Goal: Information Seeking & Learning: Understand process/instructions

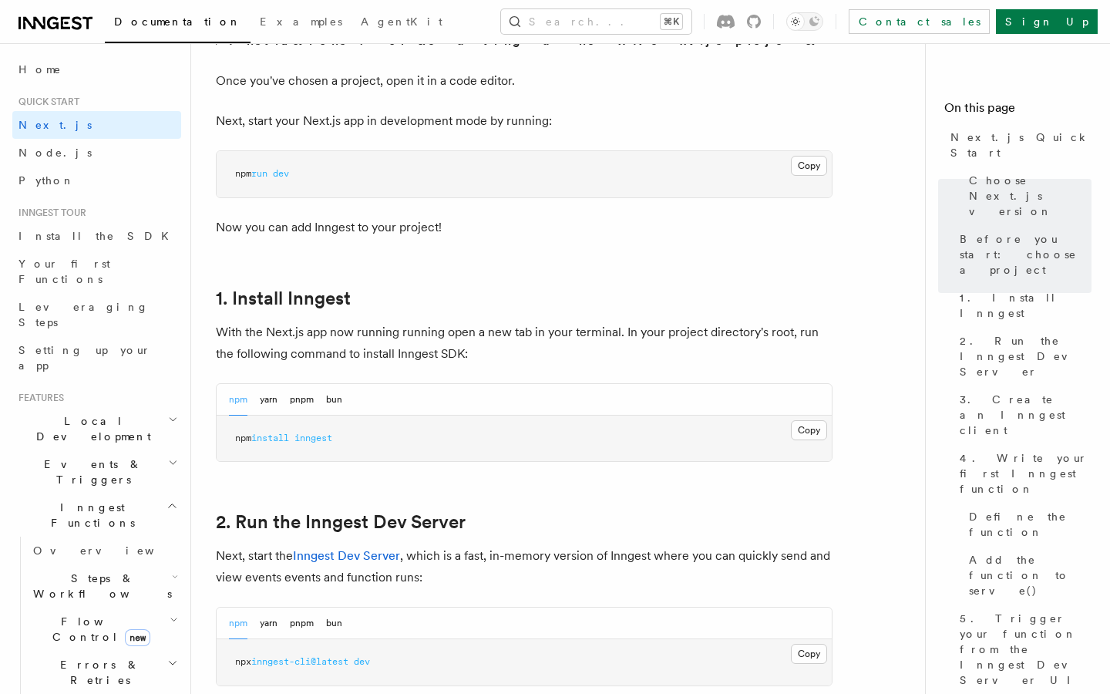
scroll to position [802, 0]
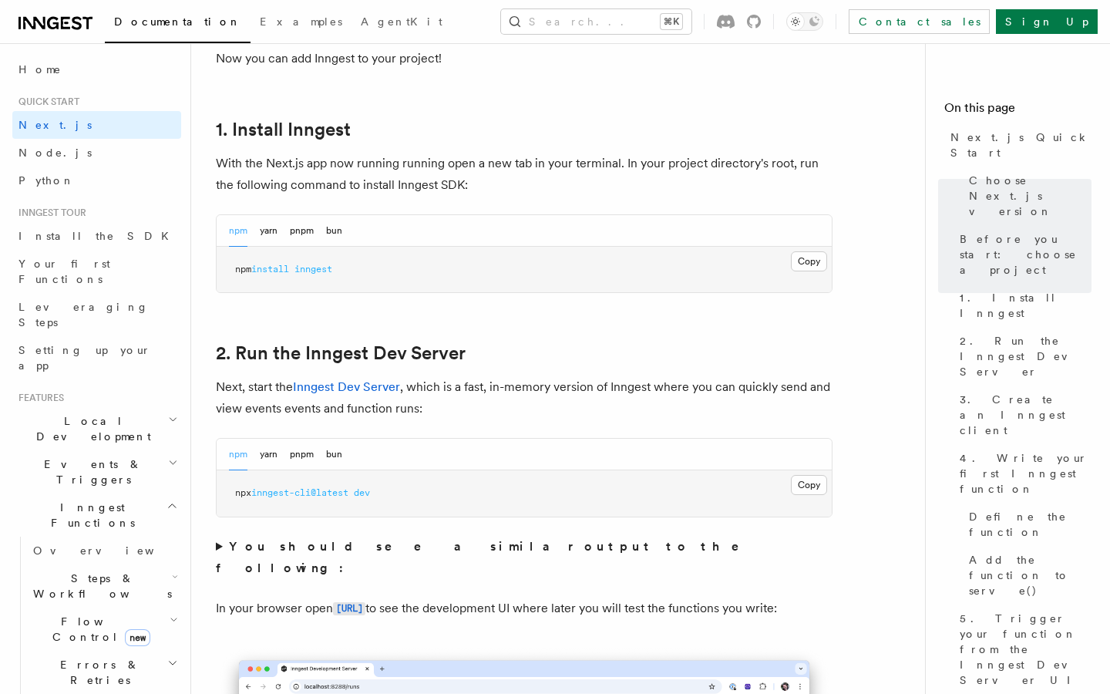
click at [326, 229] on div "npm yarn pnpm bun" at bounding box center [285, 231] width 113 height 32
click at [334, 229] on button "bun" at bounding box center [334, 231] width 16 height 32
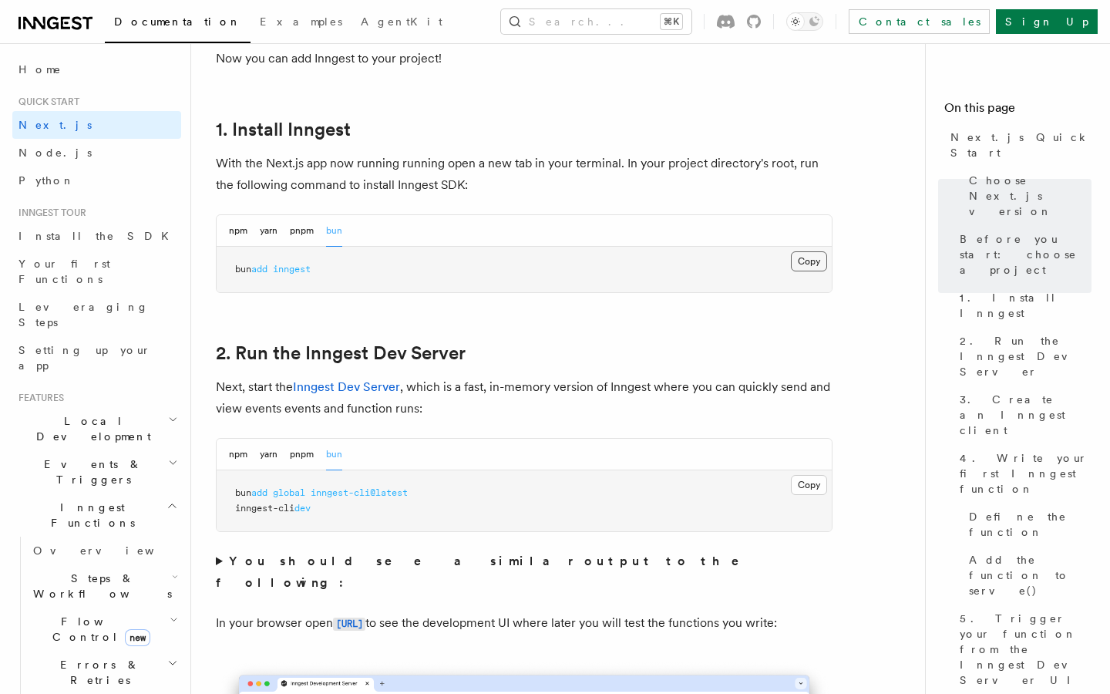
click at [803, 258] on button "Copy Copied" at bounding box center [809, 261] width 36 height 20
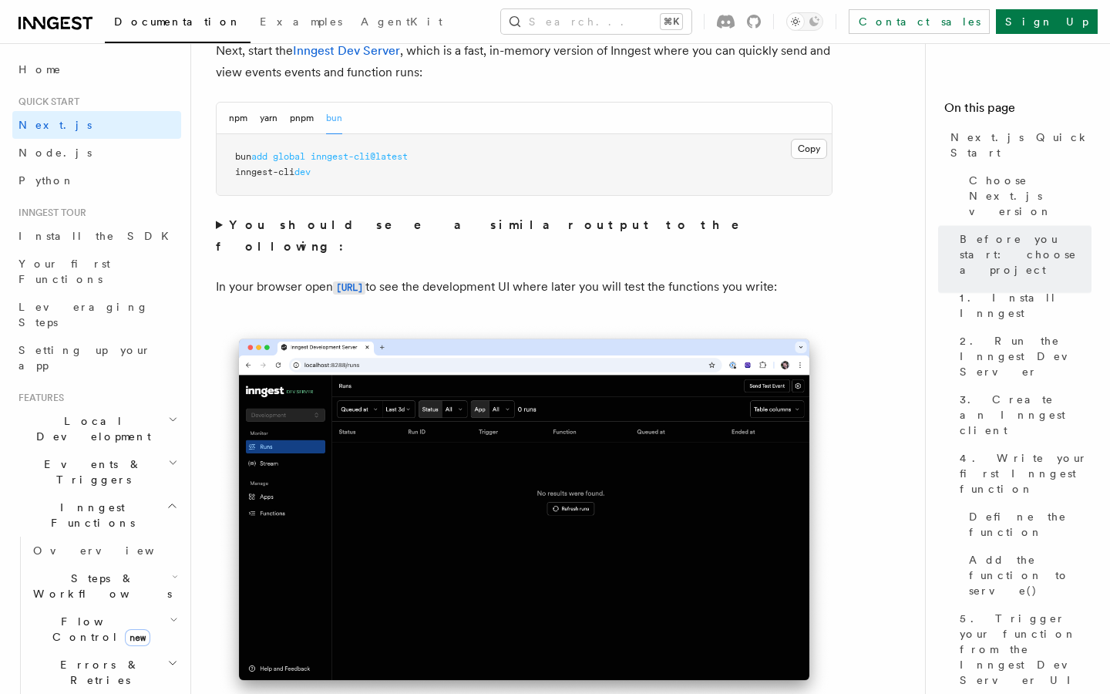
scroll to position [1149, 0]
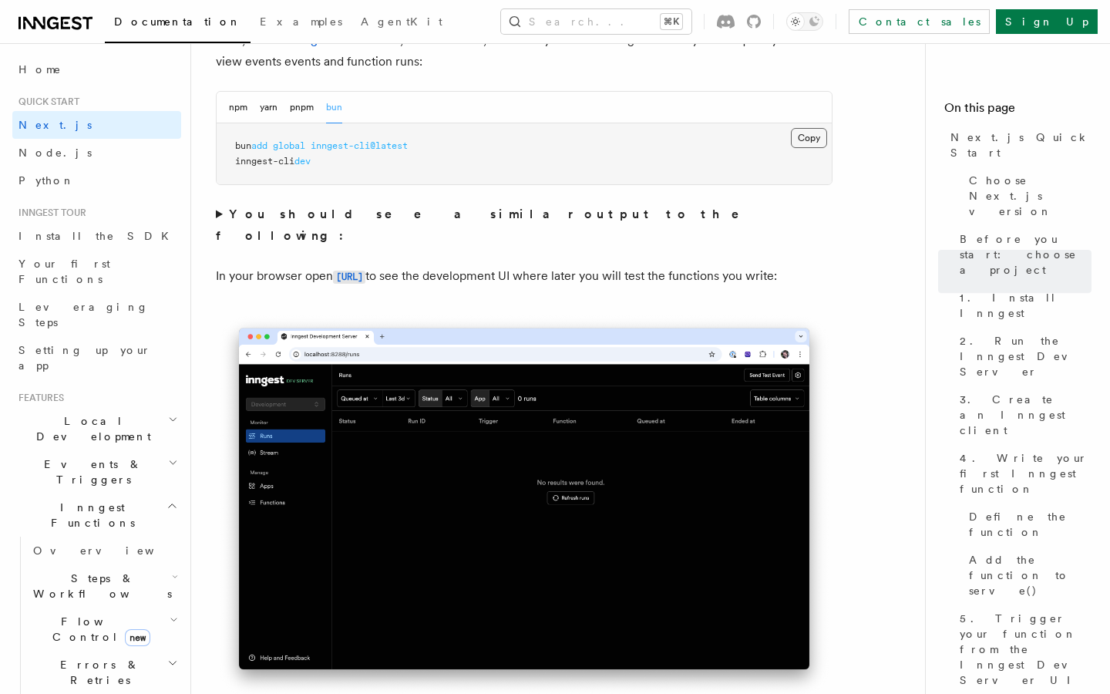
click at [807, 139] on button "Copy Copied" at bounding box center [809, 138] width 36 height 20
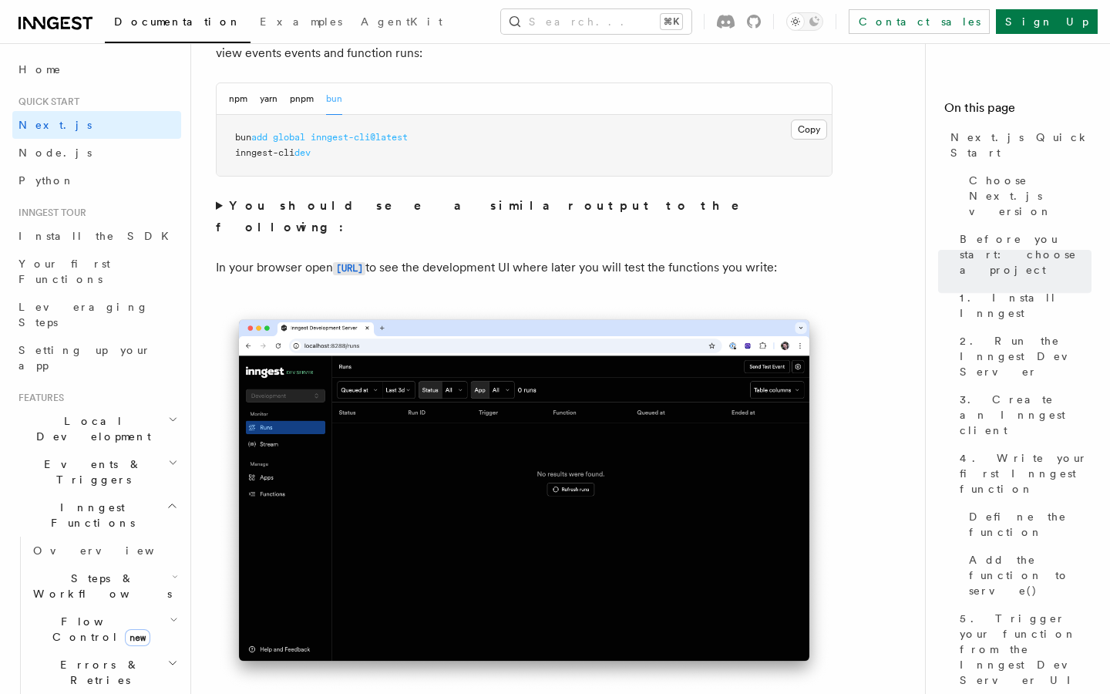
scroll to position [1158, 0]
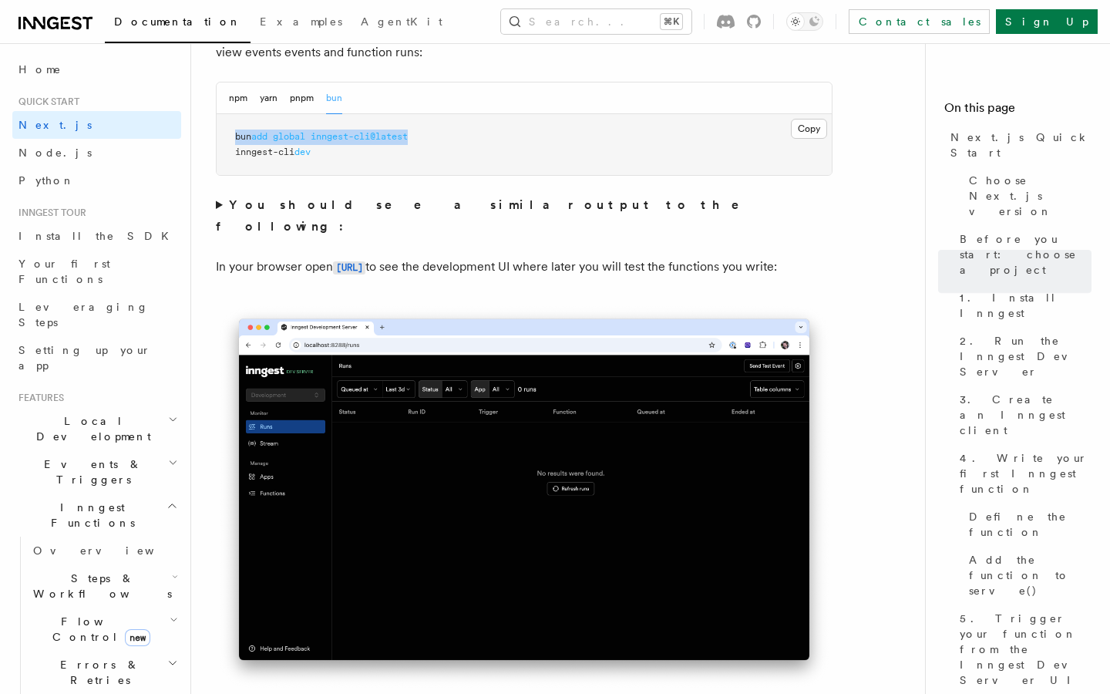
copy span "bun add global inngest-cli@latest"
drag, startPoint x: 558, startPoint y: 133, endPoint x: 234, endPoint y: 129, distance: 323.1
click at [234, 129] on pre "bun add global inngest-cli@latest inngest-cli dev" at bounding box center [524, 144] width 615 height 61
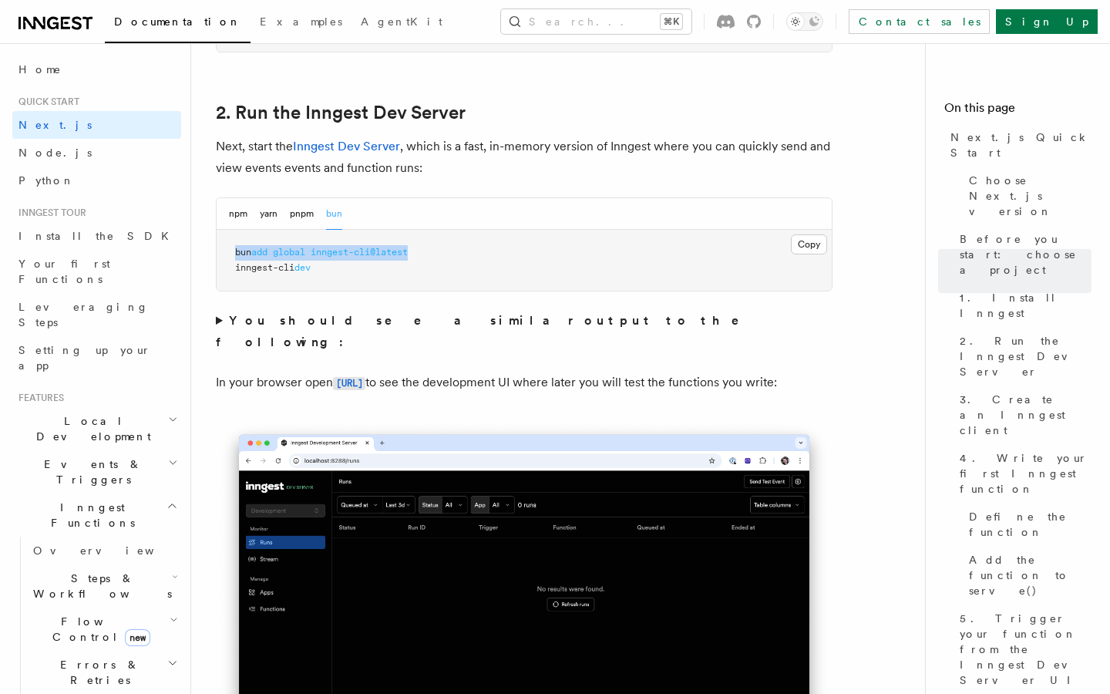
scroll to position [966, 0]
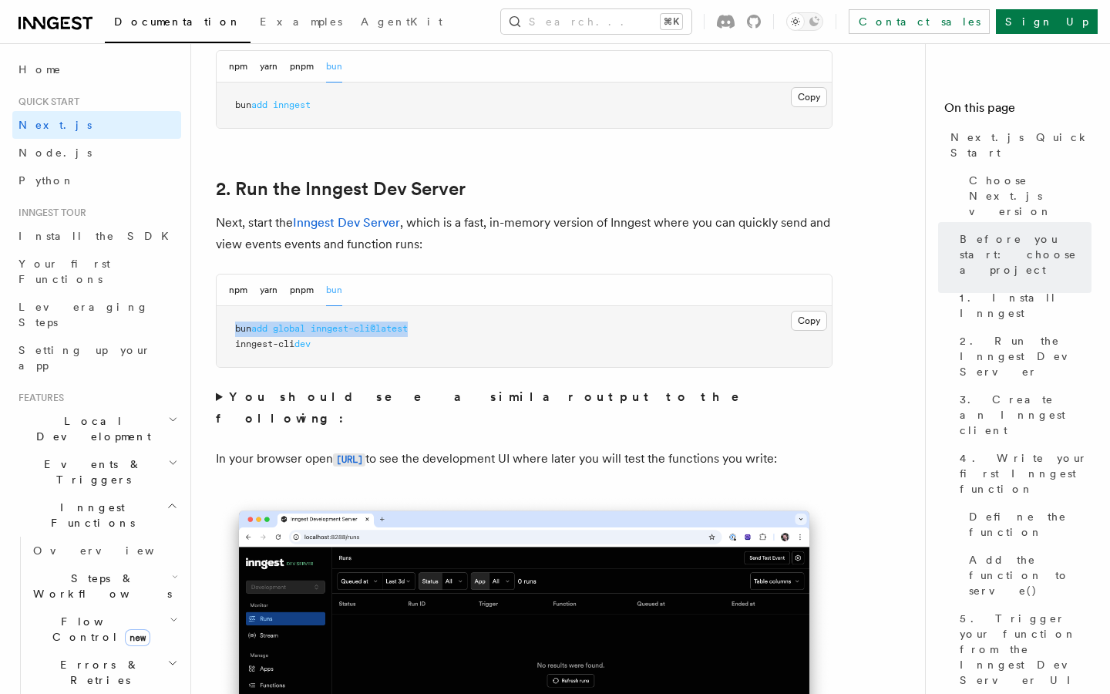
click at [409, 352] on pre "bun add global inngest-cli@latest inngest-cli dev" at bounding box center [524, 336] width 615 height 61
click at [244, 295] on button "npm" at bounding box center [238, 291] width 19 height 32
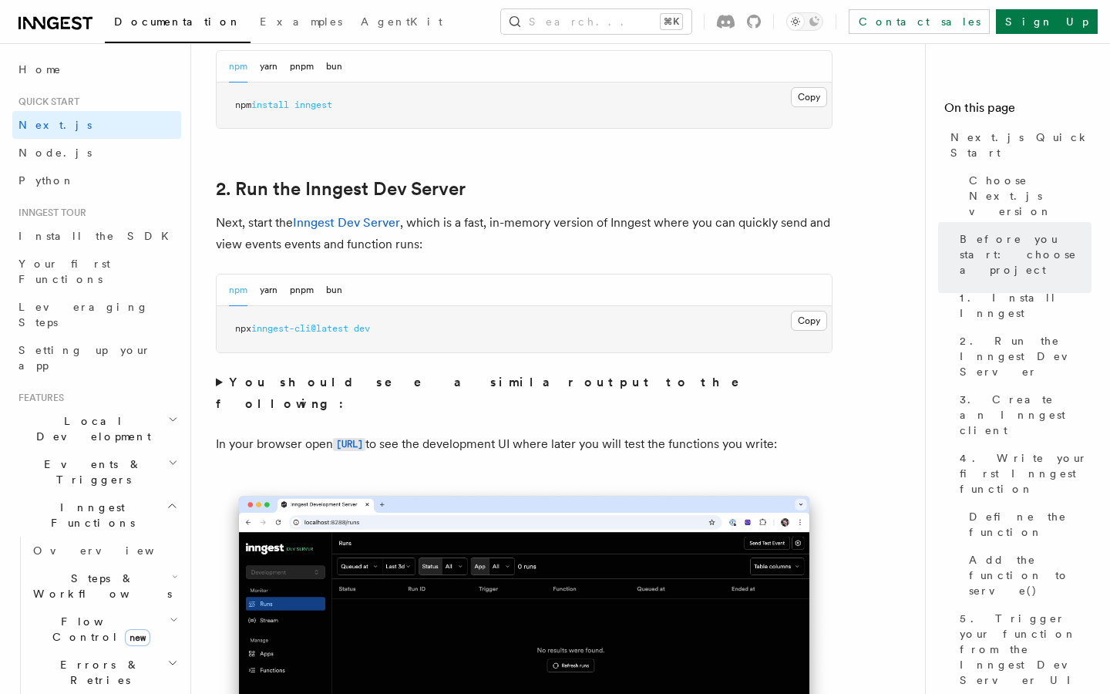
click at [343, 288] on div "npm yarn pnpm bun" at bounding box center [524, 291] width 615 height 32
click at [339, 290] on button "bun" at bounding box center [334, 291] width 16 height 32
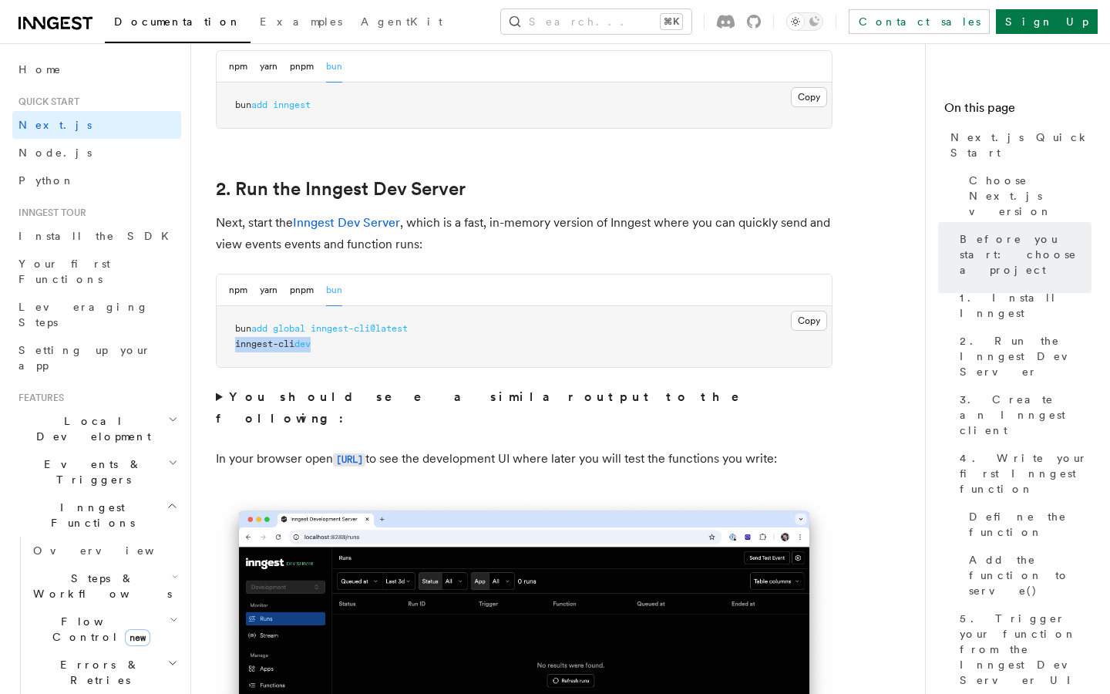
copy span "inngest-cli dev"
drag, startPoint x: 320, startPoint y: 347, endPoint x: 229, endPoint y: 341, distance: 91.2
click at [229, 341] on pre "bun add global inngest-cli@latest inngest-cli dev" at bounding box center [524, 336] width 615 height 61
click at [811, 321] on button "Copy Copied" at bounding box center [809, 321] width 36 height 20
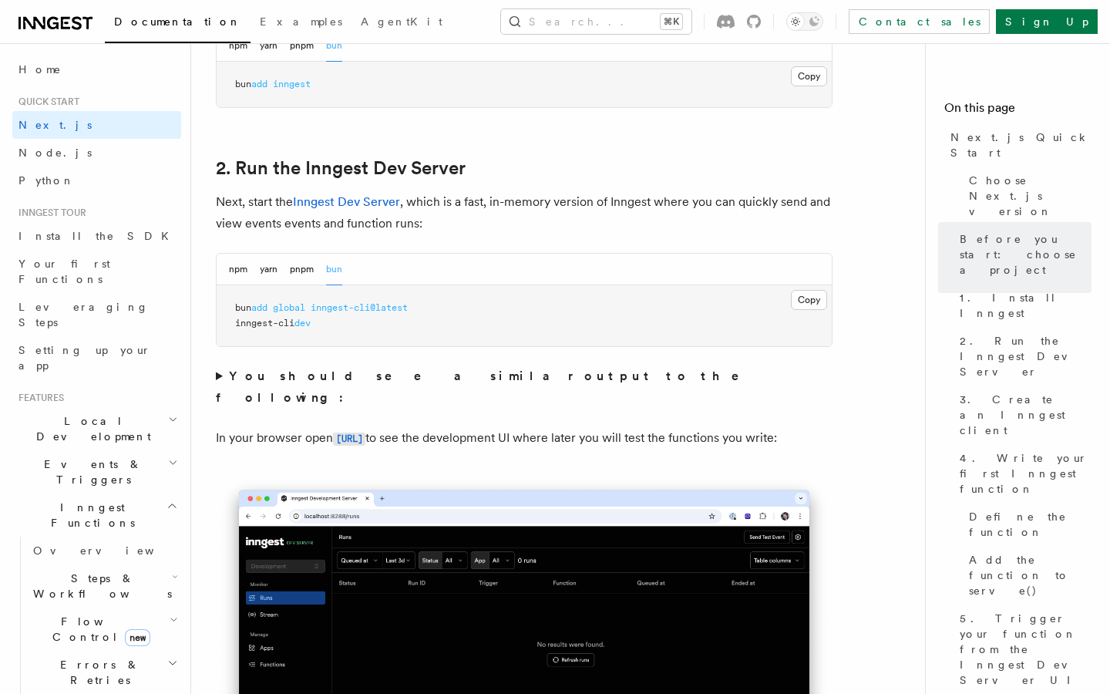
click at [222, 376] on summary "You should see a similar output to the following:" at bounding box center [524, 387] width 617 height 43
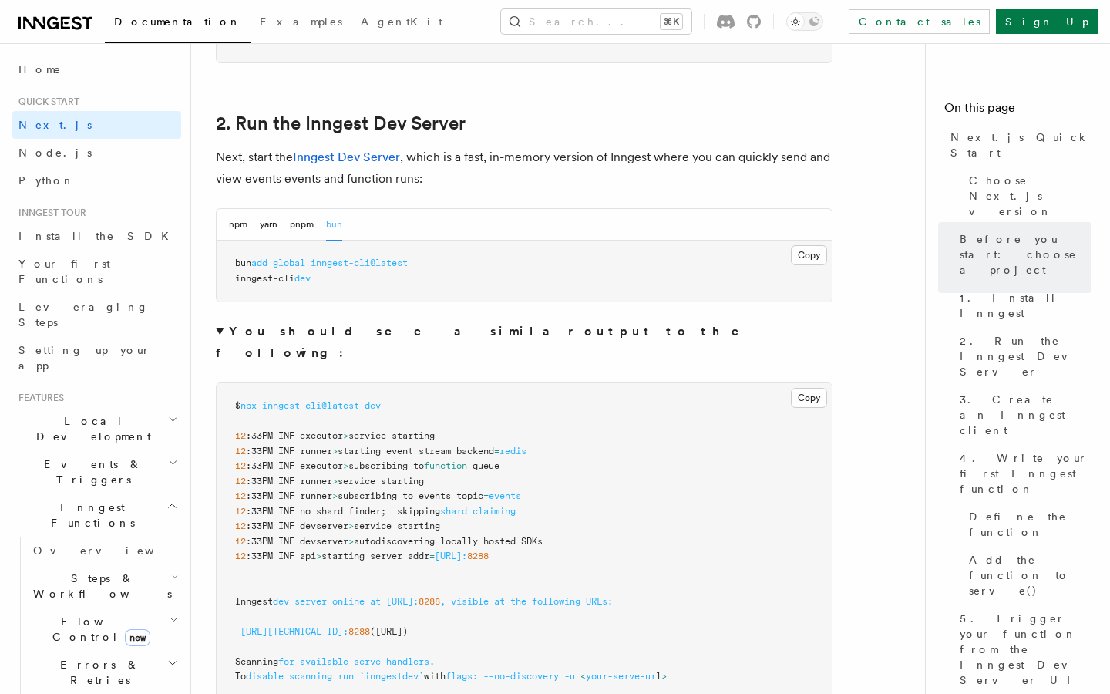
scroll to position [1039, 0]
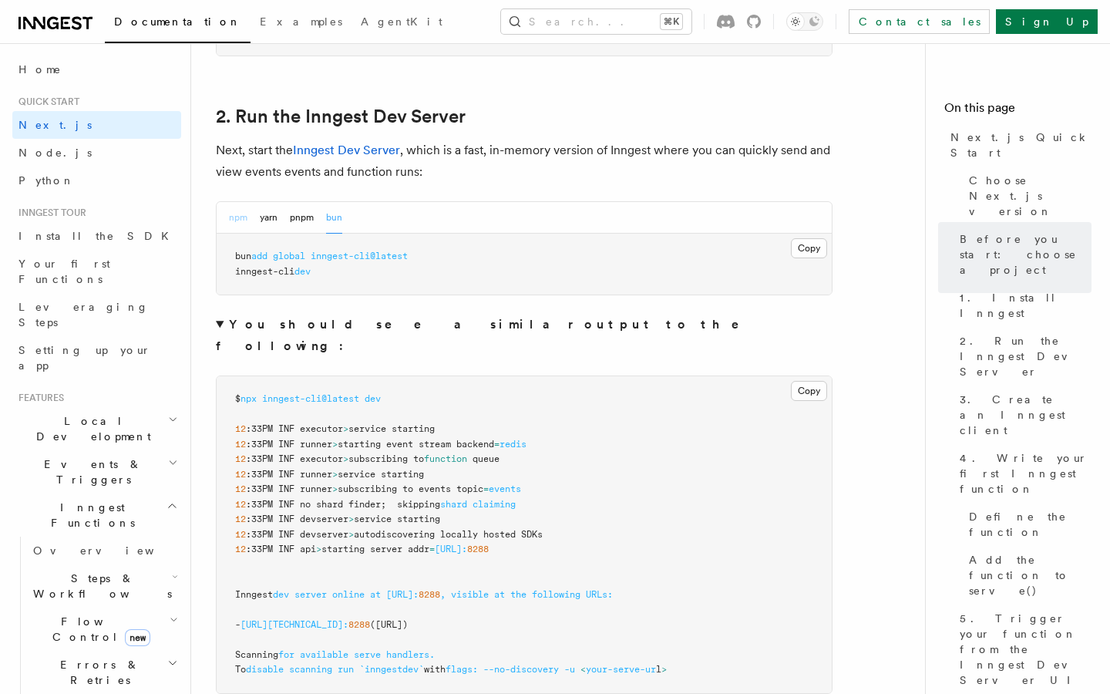
click at [237, 221] on button "npm" at bounding box center [238, 218] width 19 height 32
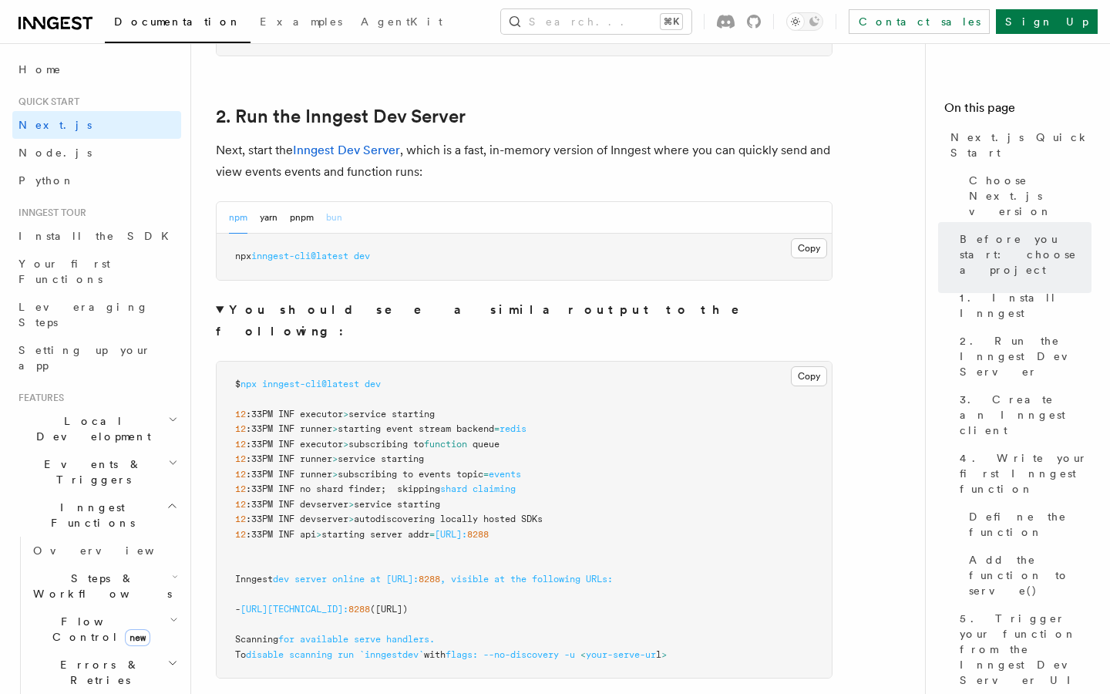
click at [334, 221] on button "bun" at bounding box center [334, 218] width 16 height 32
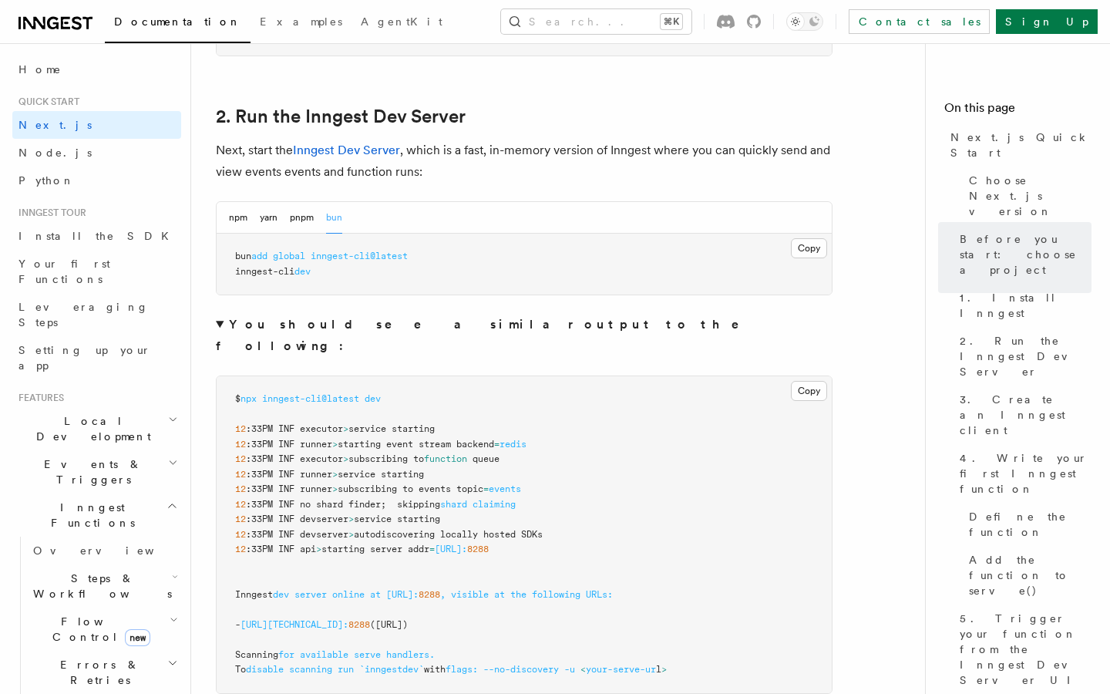
click at [345, 277] on pre "bun add global inngest-cli@latest inngest-cli dev" at bounding box center [524, 264] width 615 height 61
drag, startPoint x: 345, startPoint y: 277, endPoint x: 268, endPoint y: 272, distance: 78.0
click at [268, 272] on pre "bun add global inngest-cli@latest inngest-cli dev" at bounding box center [524, 264] width 615 height 61
click at [244, 216] on button "npm" at bounding box center [238, 218] width 19 height 32
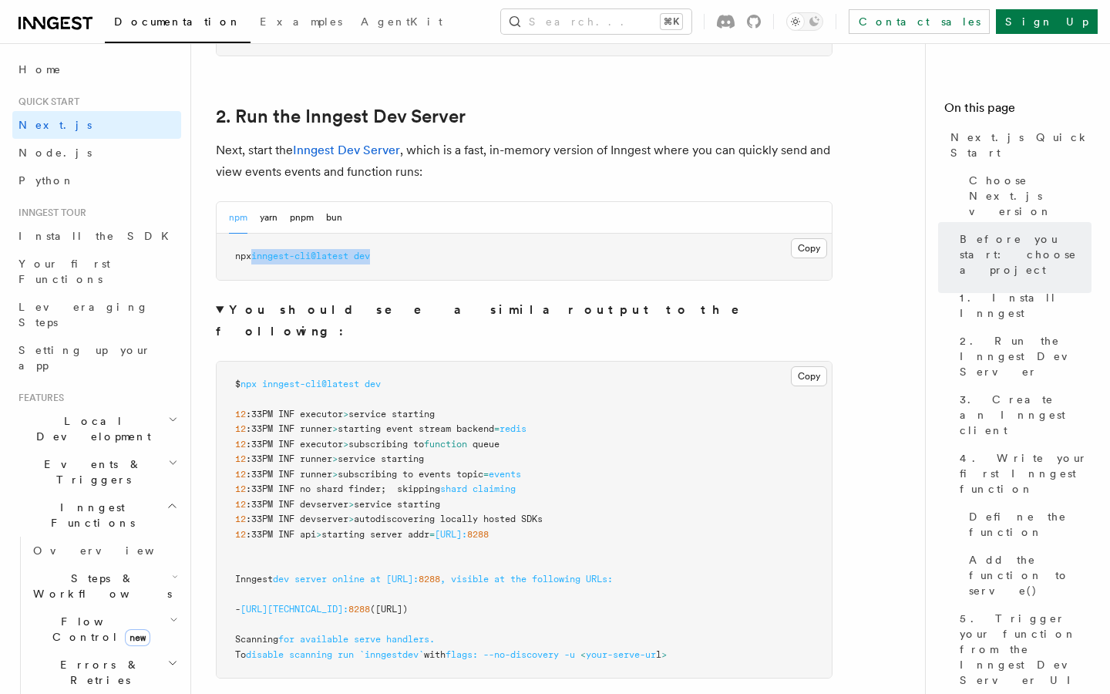
drag, startPoint x: 396, startPoint y: 260, endPoint x: 259, endPoint y: 254, distance: 136.6
click at [259, 254] on pre "npx inngest-cli@latest dev" at bounding box center [524, 257] width 615 height 46
copy span "inngest-cli@latest dev"
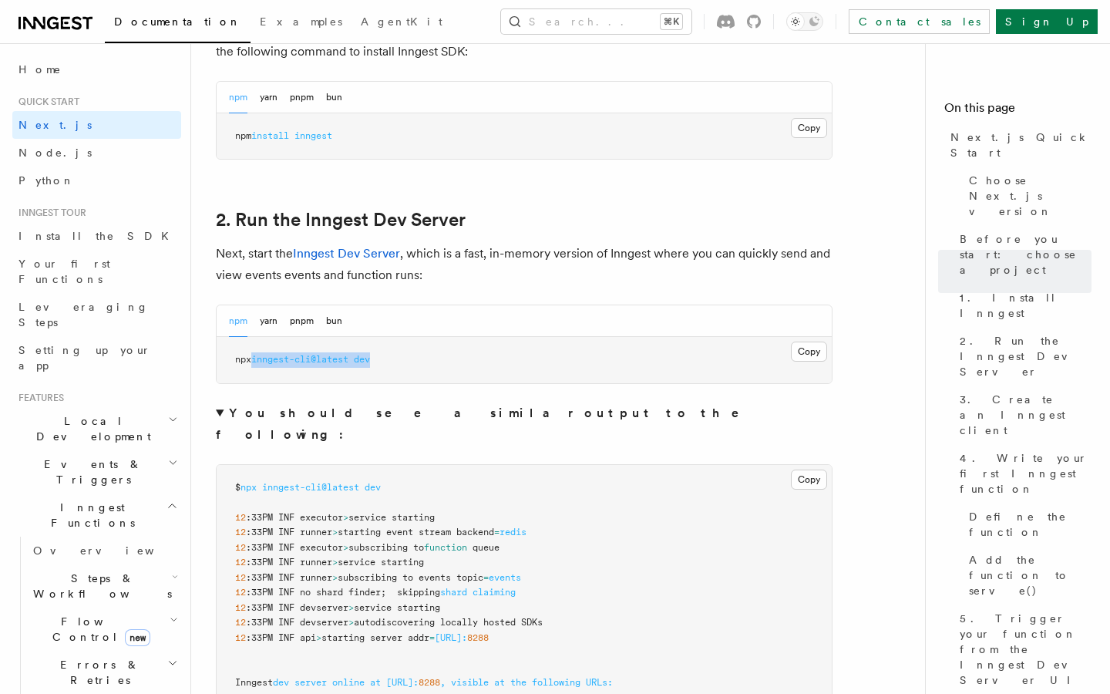
scroll to position [862, 0]
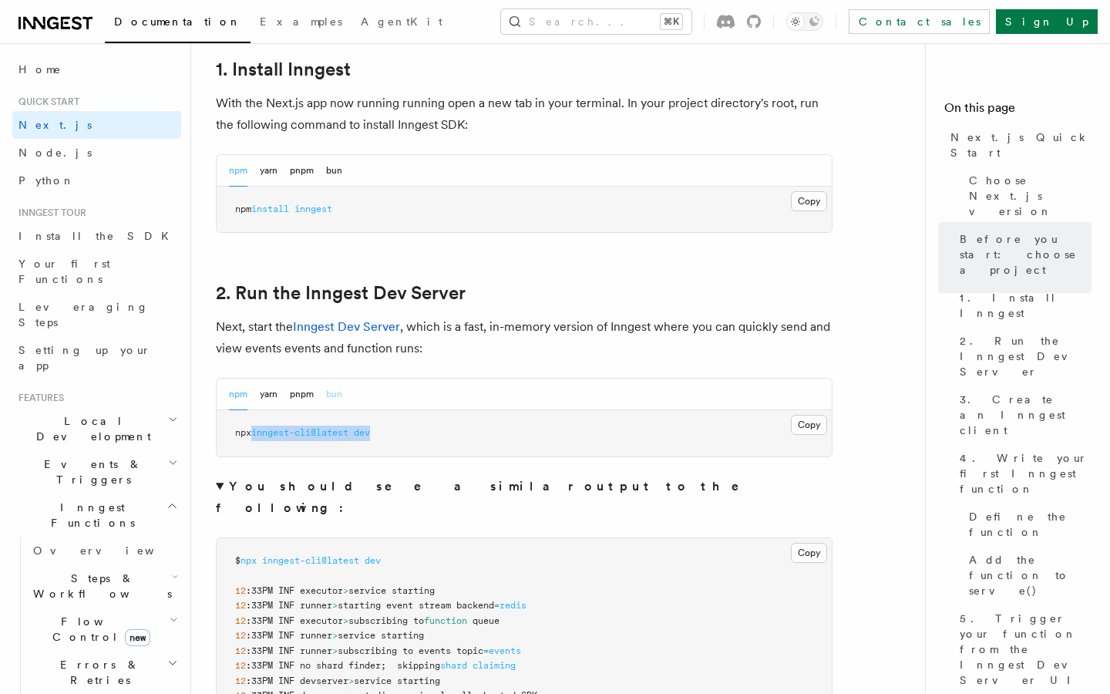
click at [336, 389] on button "bun" at bounding box center [334, 395] width 16 height 32
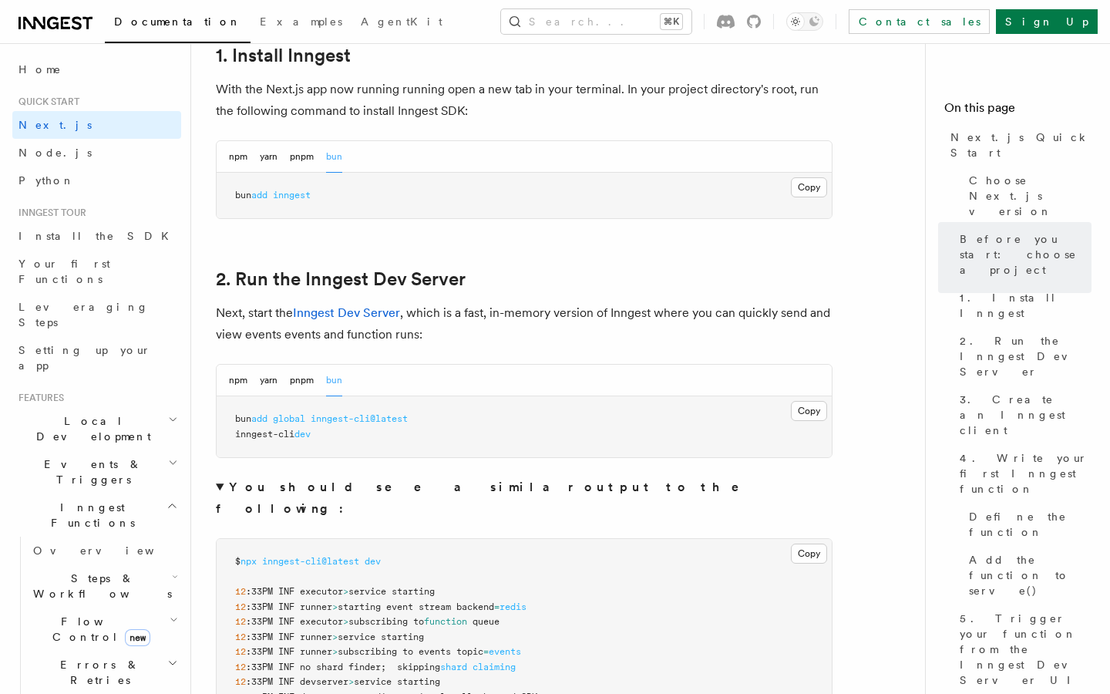
scroll to position [877, 0]
copy span "inngest-cli dev"
drag, startPoint x: 322, startPoint y: 433, endPoint x: 221, endPoint y: 434, distance: 101.0
click at [221, 434] on pre "bun add global inngest-cli@latest inngest-cli dev" at bounding box center [524, 426] width 615 height 61
click at [388, 430] on pre "bun add global inngest-cli@latest inngest-cli dev" at bounding box center [524, 426] width 615 height 61
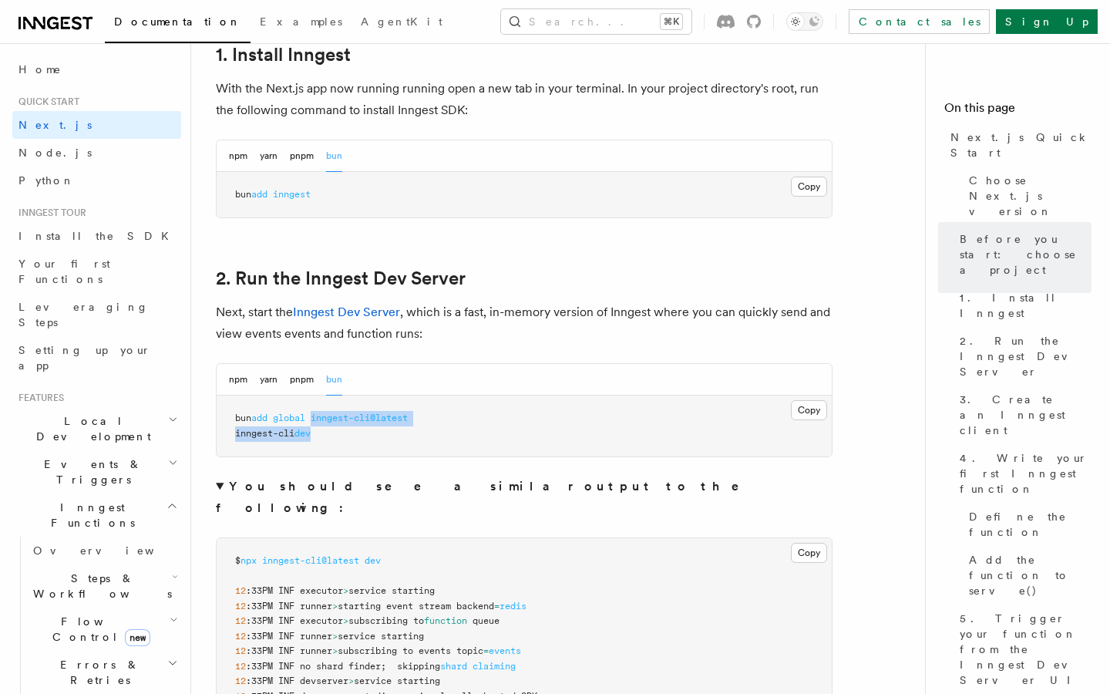
drag, startPoint x: 320, startPoint y: 420, endPoint x: 340, endPoint y: 434, distance: 24.4
click at [340, 434] on pre "bun add global inngest-cli@latest inngest-cli dev" at bounding box center [524, 426] width 615 height 61
click at [356, 422] on span "inngest-cli@latest" at bounding box center [359, 418] width 97 height 11
copy span "inngest-cli dev"
drag, startPoint x: 327, startPoint y: 433, endPoint x: 222, endPoint y: 434, distance: 104.9
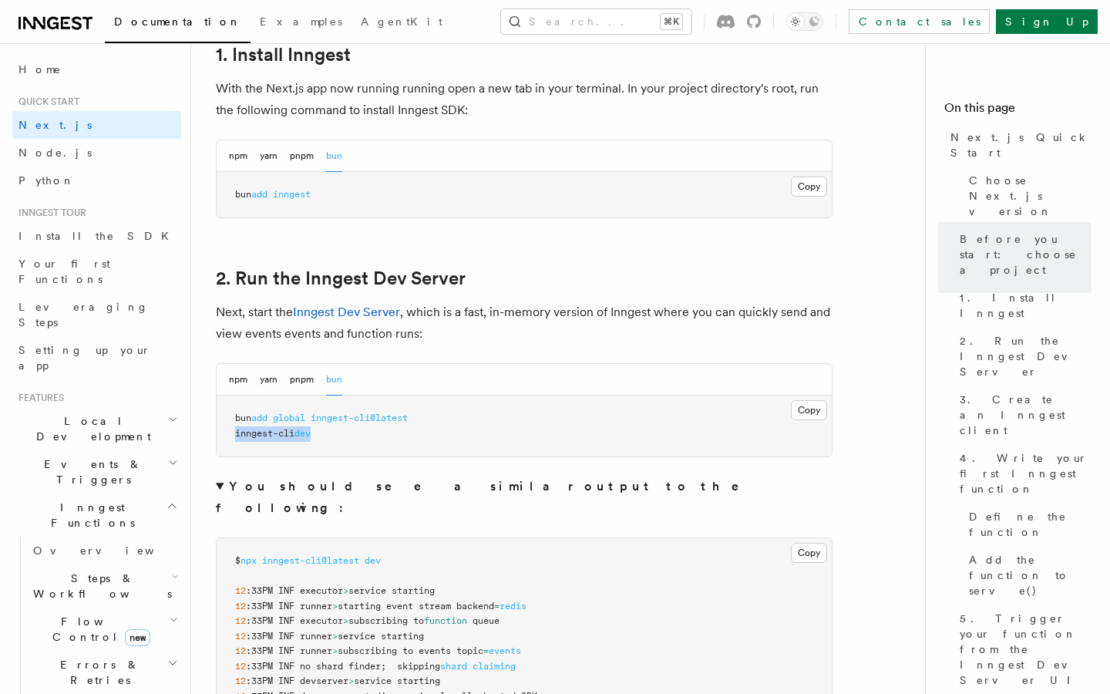
click at [222, 434] on pre "bun add global inngest-cli@latest inngest-cli dev" at bounding box center [524, 426] width 615 height 61
click at [342, 447] on pre "bun add global inngest-cli@latest inngest-cli dev" at bounding box center [524, 426] width 615 height 61
drag, startPoint x: 237, startPoint y: 419, endPoint x: 442, endPoint y: 416, distance: 205.1
click at [442, 416] on pre "bun add global inngest-cli@latest inngest-cli dev" at bounding box center [524, 426] width 615 height 61
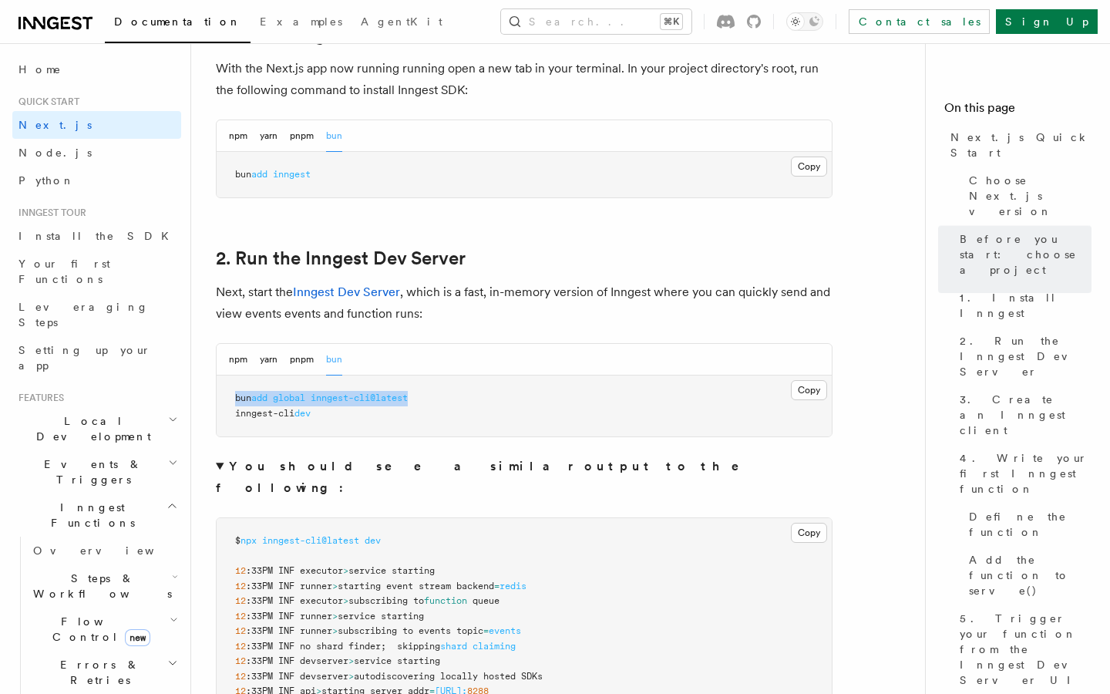
scroll to position [889, 0]
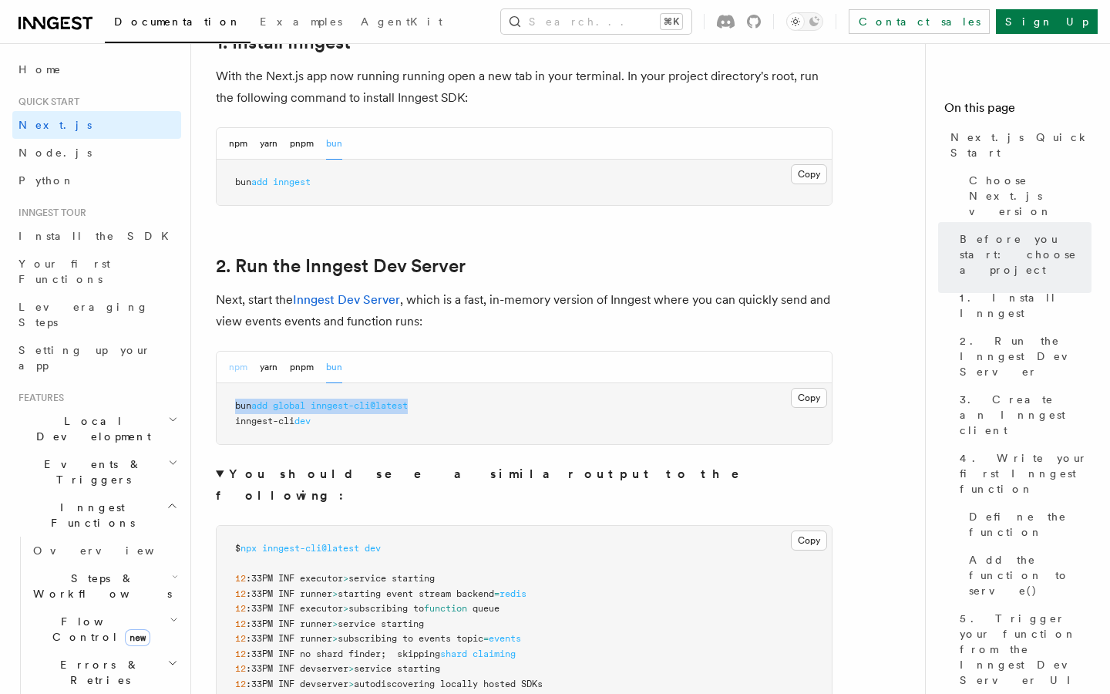
click at [242, 362] on button "npm" at bounding box center [238, 368] width 19 height 32
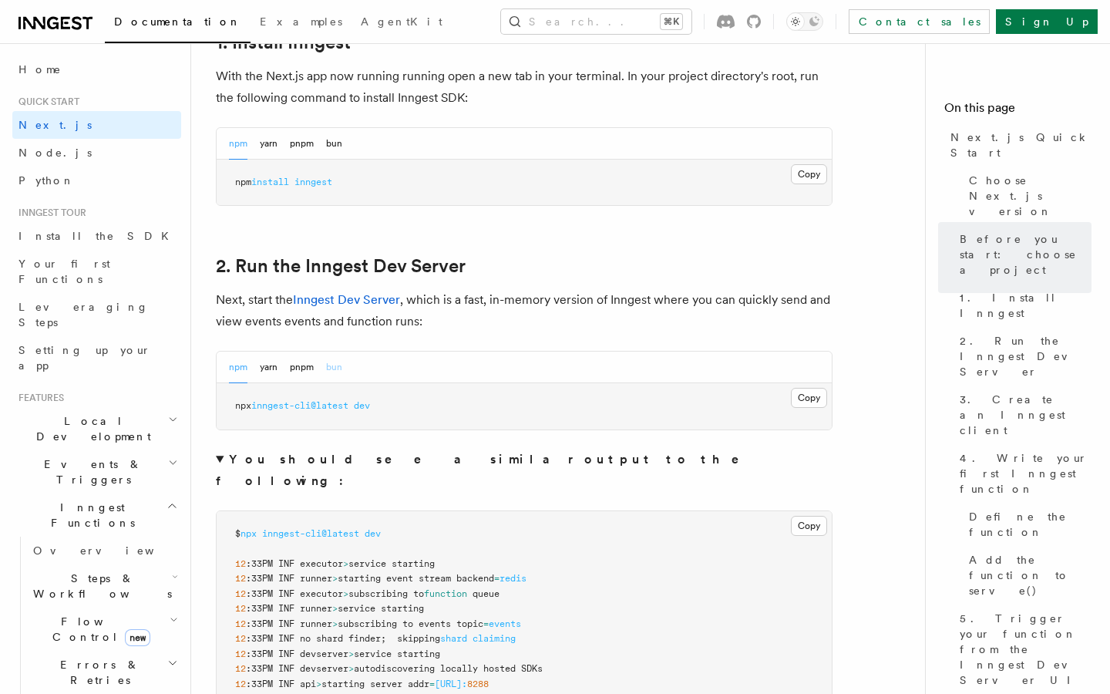
click at [330, 367] on button "bun" at bounding box center [334, 368] width 16 height 32
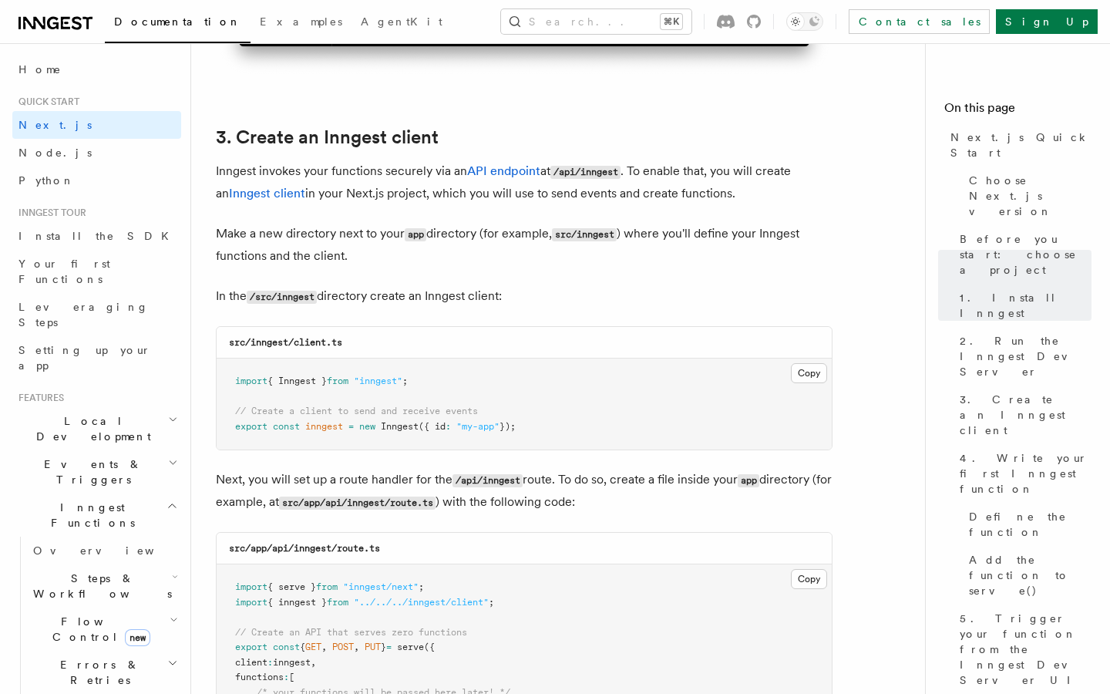
scroll to position [2121, 0]
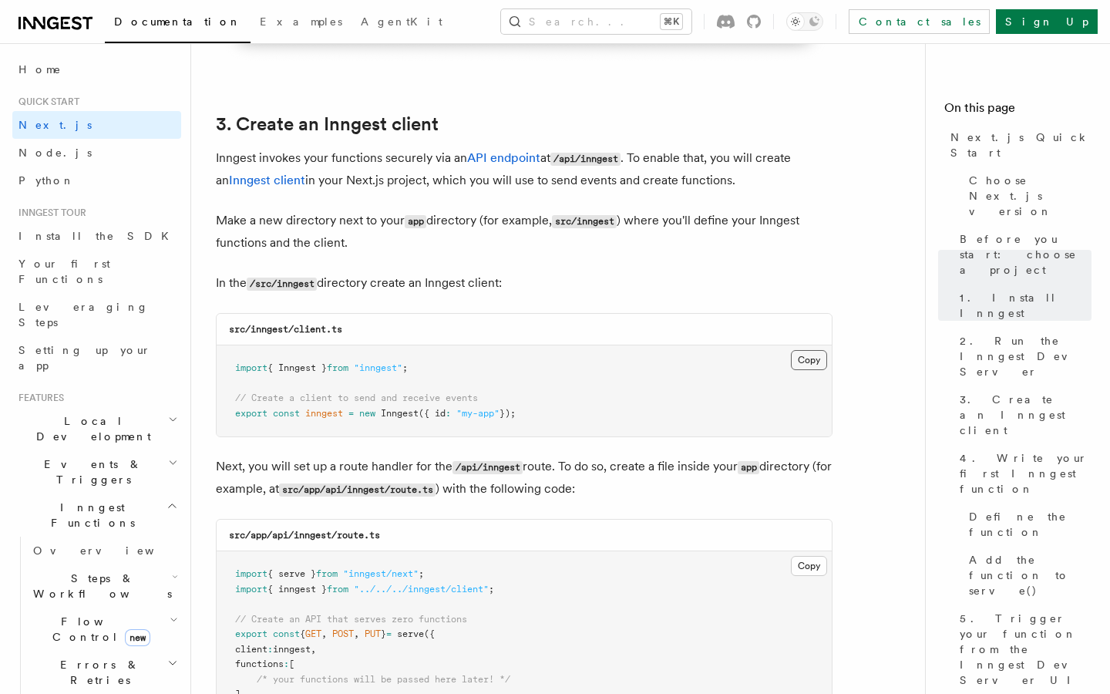
click at [802, 359] on button "Copy Copied" at bounding box center [809, 360] width 36 height 20
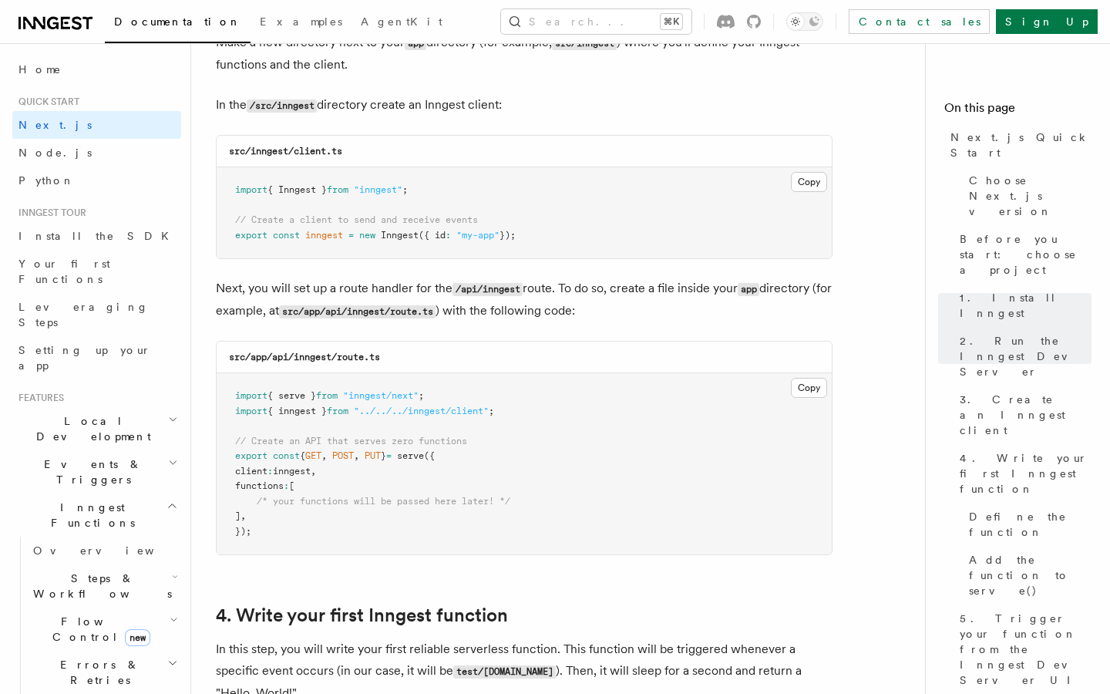
scroll to position [2303, 0]
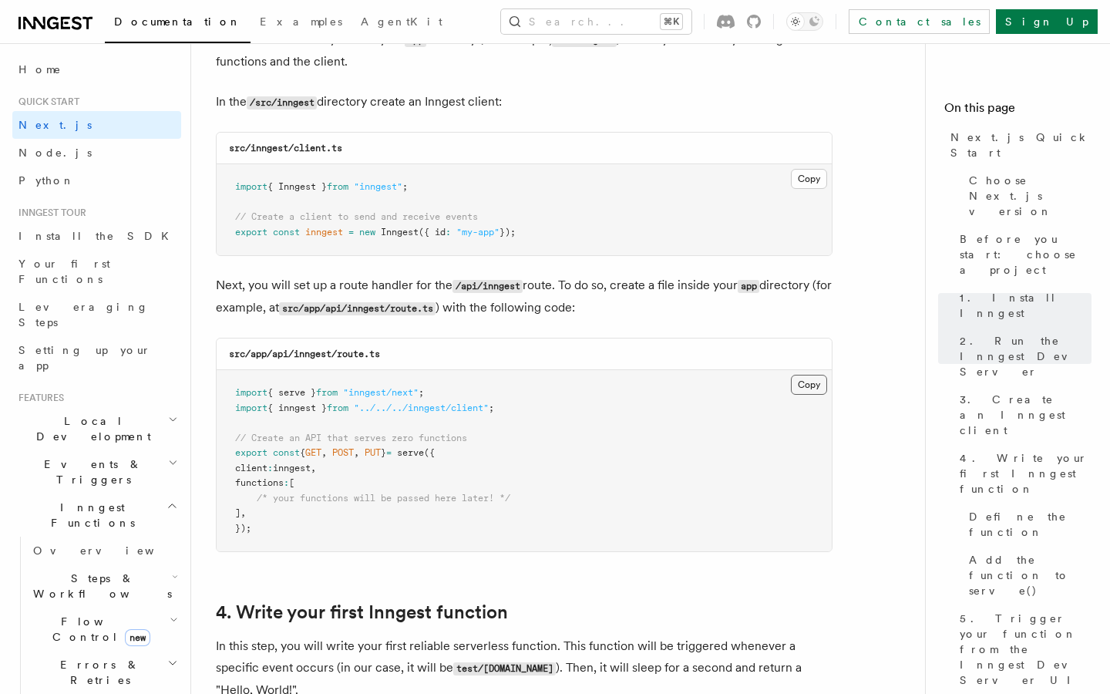
click at [808, 378] on button "Copy Copied" at bounding box center [809, 385] width 36 height 20
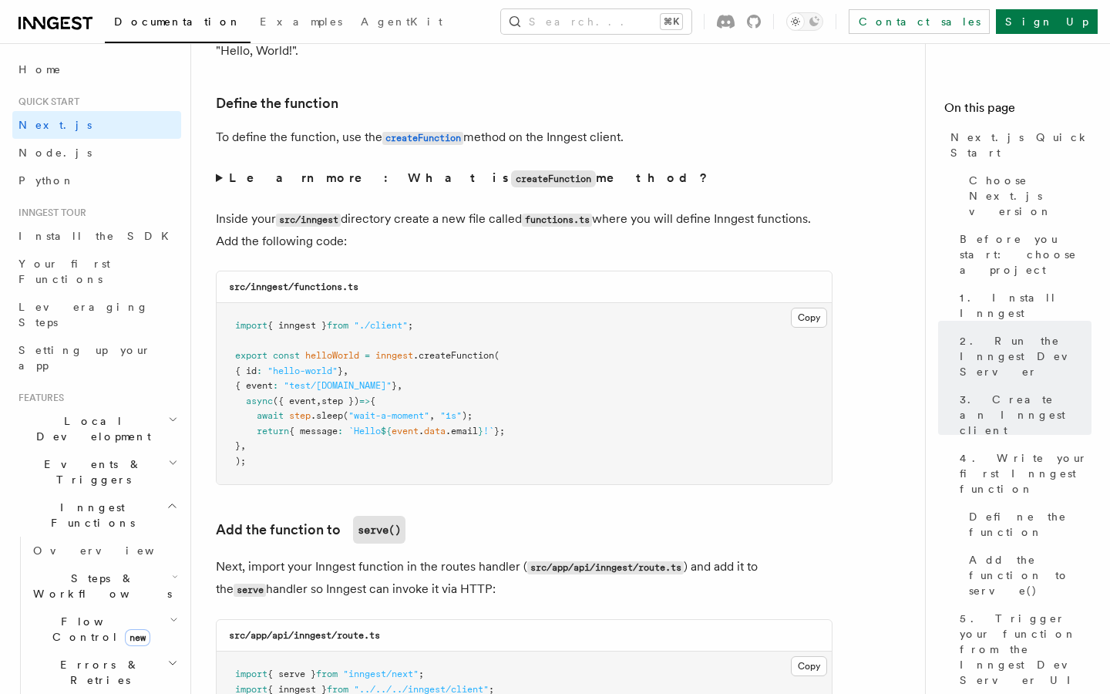
scroll to position [2953, 0]
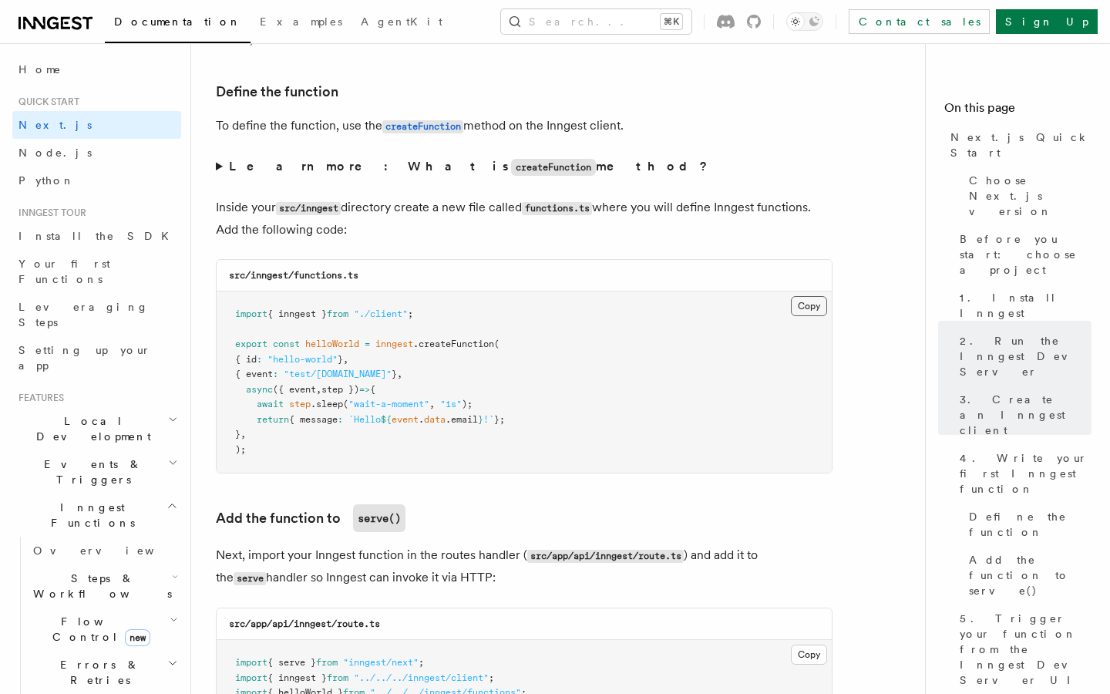
click at [803, 310] on button "Copy Copied" at bounding box center [809, 306] width 36 height 20
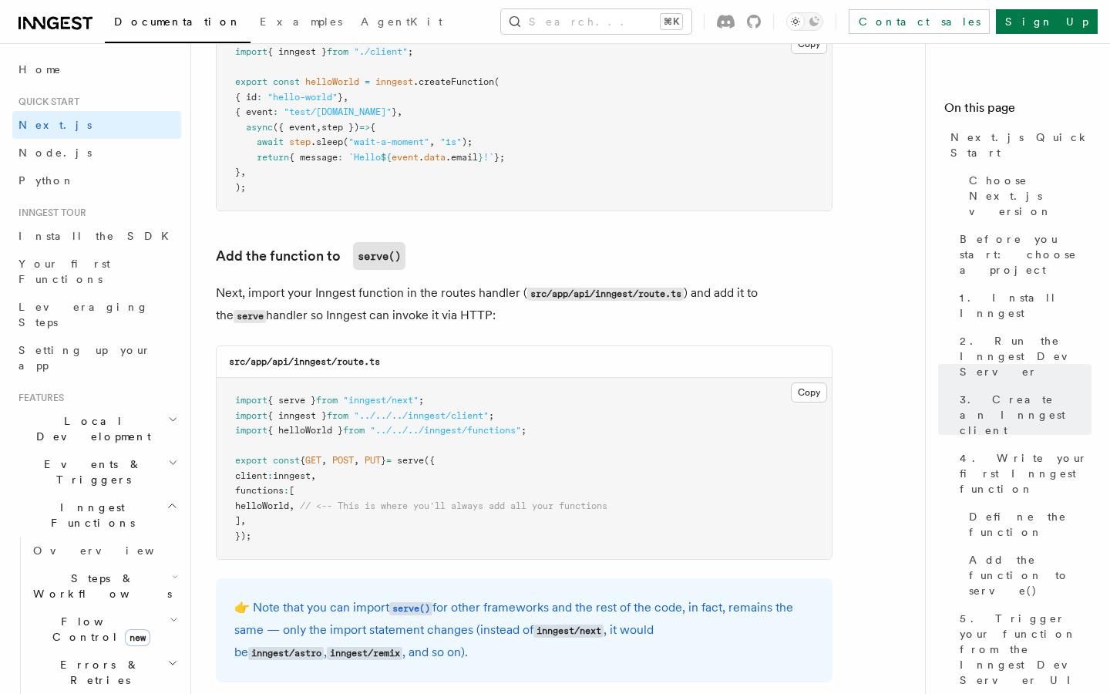
scroll to position [3229, 0]
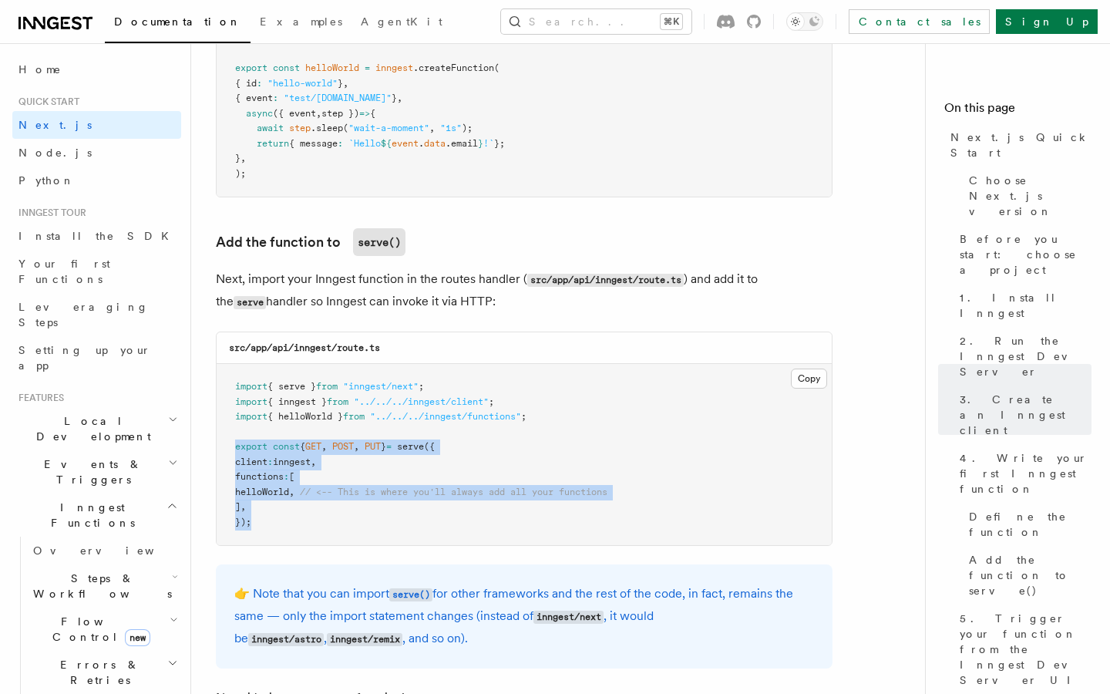
drag, startPoint x: 234, startPoint y: 446, endPoint x: 273, endPoint y: 524, distance: 87.2
click at [273, 524] on pre "import { serve } from "inngest/next" ; import { inngest } from "../../../innges…" at bounding box center [524, 454] width 615 height 181
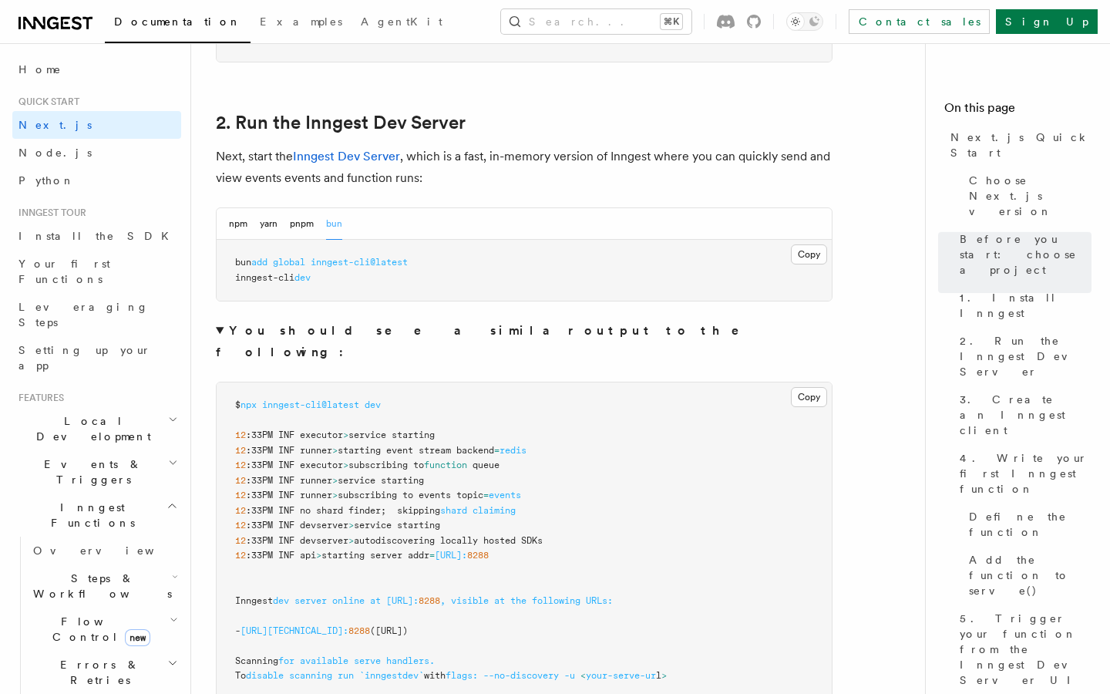
scroll to position [1028, 0]
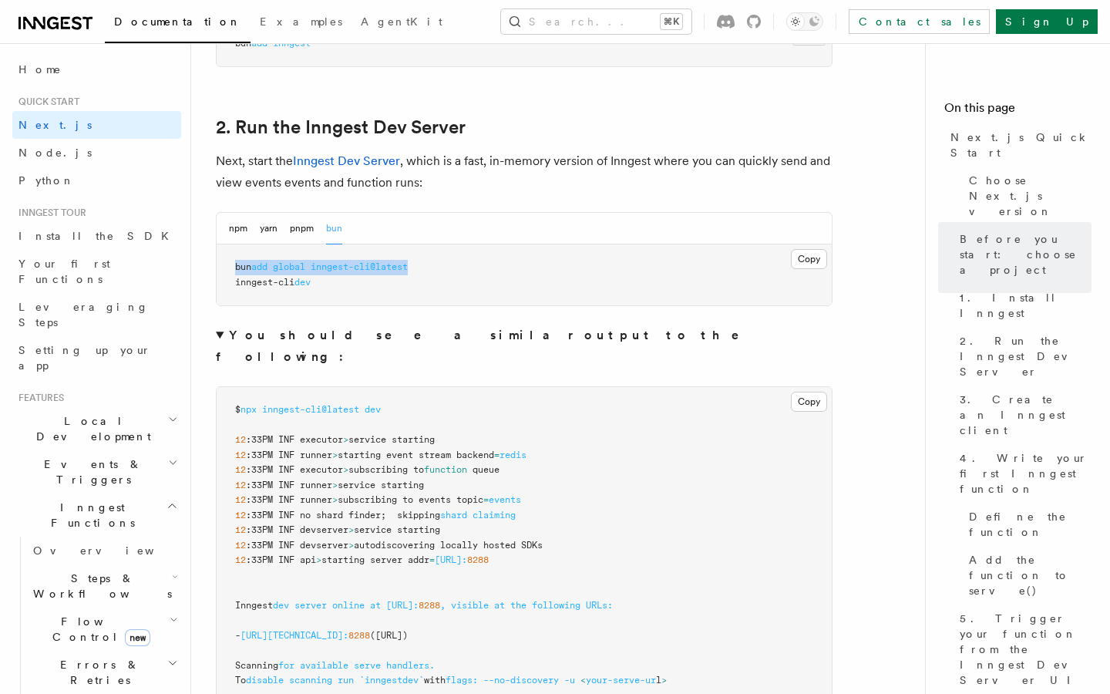
drag, startPoint x: 227, startPoint y: 269, endPoint x: 456, endPoint y: 264, distance: 229.1
click at [456, 264] on pre "bun add global inngest-cli@latest inngest-cli dev" at bounding box center [524, 274] width 615 height 61
copy span "bun add global inngest-cli@latest"
